Goal: Check status: Check status

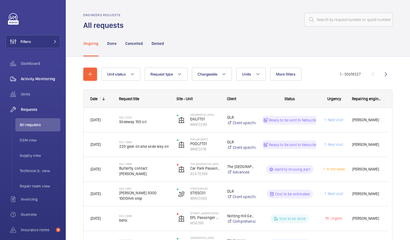
scroll to position [50, 0]
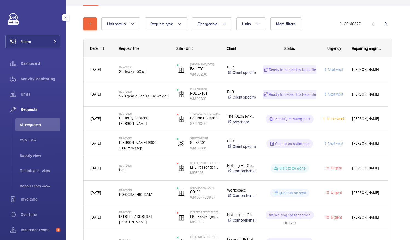
click at [32, 127] on span "All requests" at bounding box center [40, 124] width 41 height 5
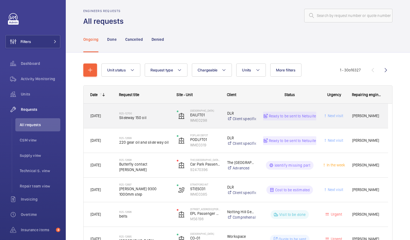
scroll to position [0, 0]
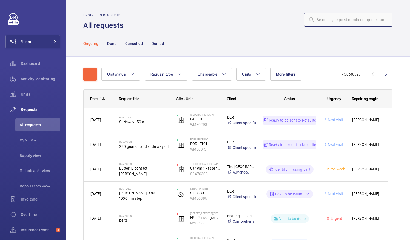
click at [322, 22] on input "text" at bounding box center [348, 20] width 88 height 14
paste input "R25-11081"
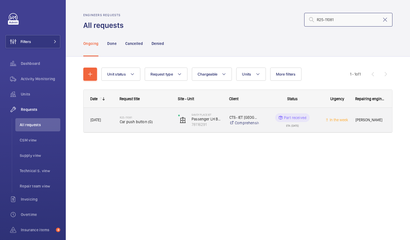
type input "R25-11081"
click at [133, 122] on span "Car push button (G)" at bounding box center [145, 121] width 51 height 5
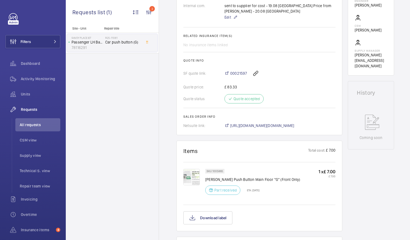
scroll to position [247, 0]
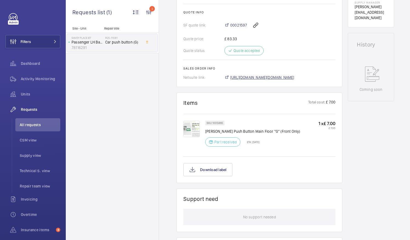
click at [288, 75] on span "[URL][DOMAIN_NAME][DOMAIN_NAME]" at bounding box center [262, 77] width 64 height 5
click at [38, 126] on span "All requests" at bounding box center [40, 124] width 41 height 5
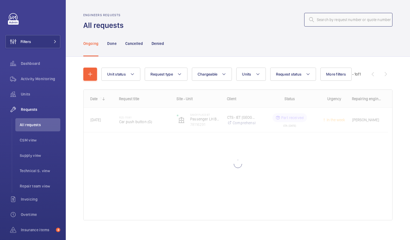
click at [322, 21] on input "text" at bounding box center [348, 20] width 88 height 14
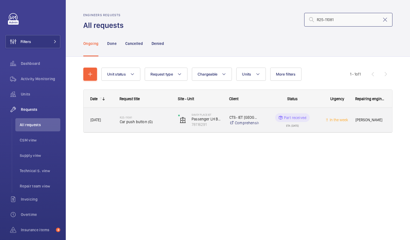
type input "R25-11081"
click at [131, 117] on h2 "R25-11081" at bounding box center [145, 117] width 51 height 3
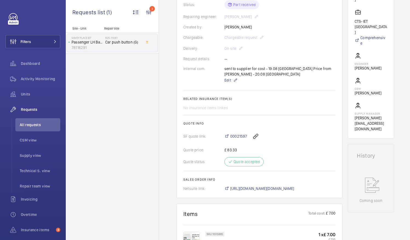
scroll to position [137, 0]
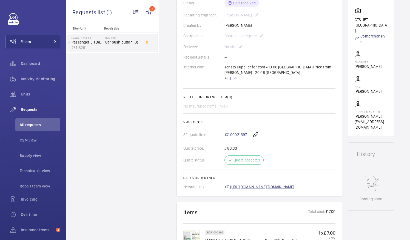
click at [265, 185] on span "[URL][DOMAIN_NAME][DOMAIN_NAME]" at bounding box center [262, 187] width 64 height 5
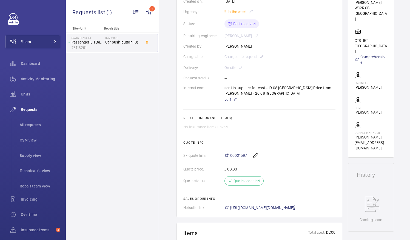
scroll to position [110, 0]
